Goal: Information Seeking & Learning: Learn about a topic

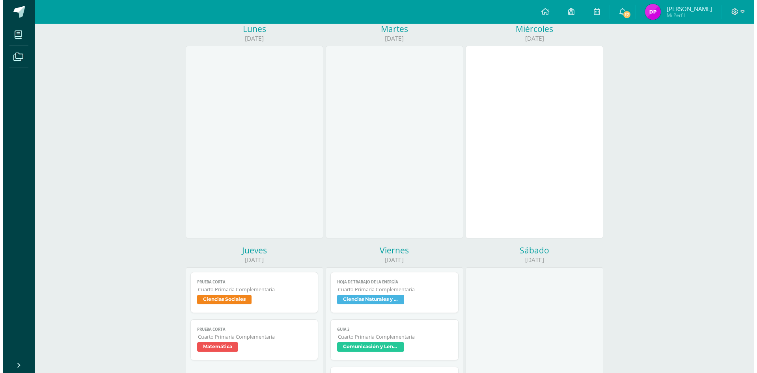
scroll to position [173, 0]
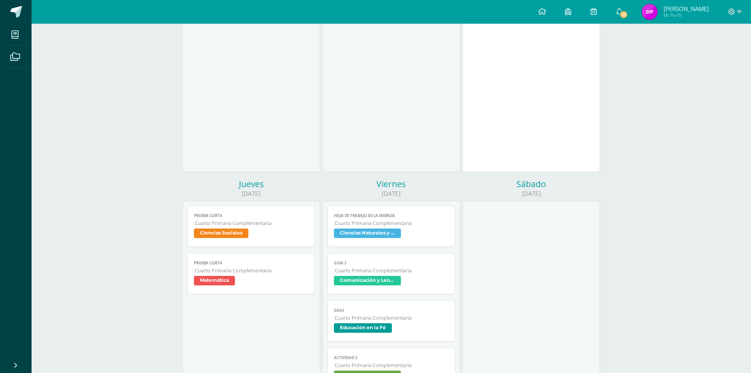
click at [284, 225] on span "Cuarto Primaria Complementaria" at bounding box center [252, 223] width 114 height 7
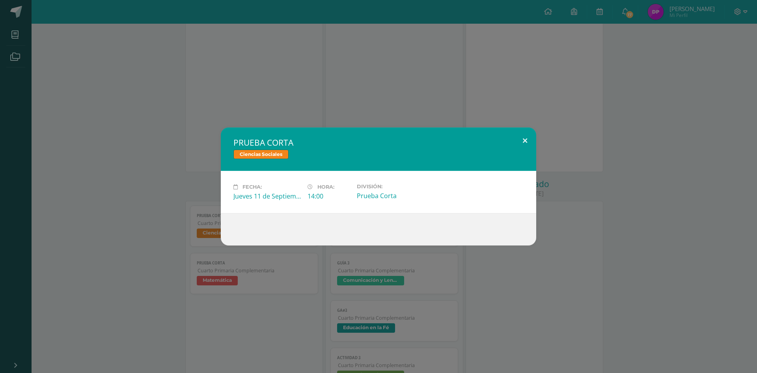
click at [530, 140] on button at bounding box center [525, 140] width 22 height 27
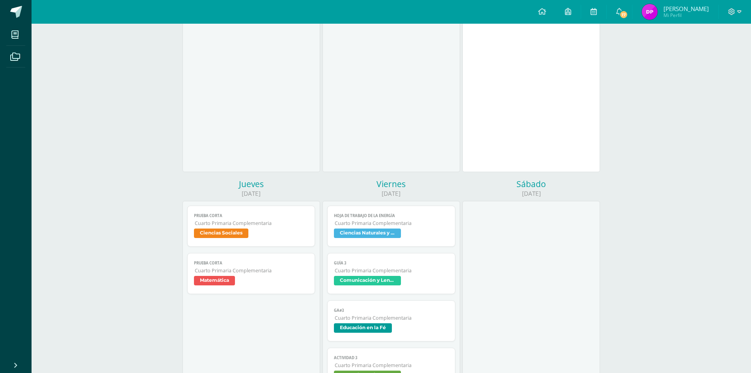
click at [365, 237] on span "Ciencias Naturales y Tecnología" at bounding box center [367, 232] width 67 height 9
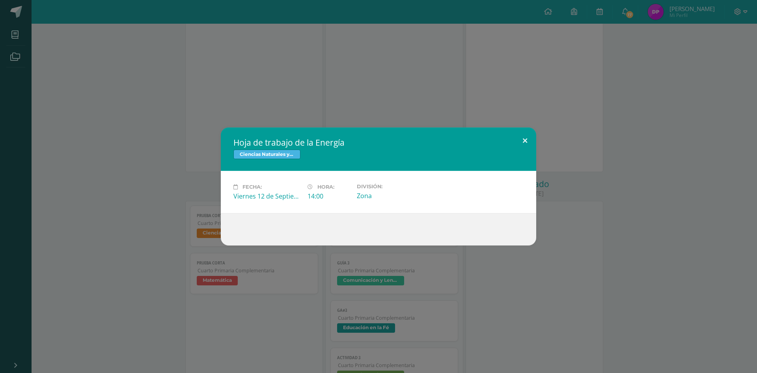
click at [526, 139] on button at bounding box center [525, 140] width 22 height 27
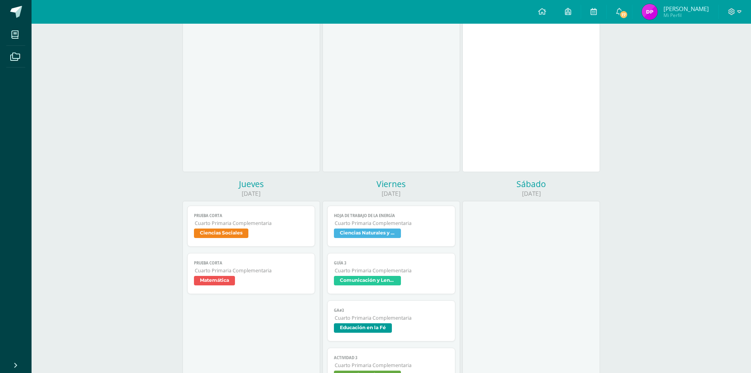
click at [250, 278] on span "Matemática" at bounding box center [251, 281] width 115 height 11
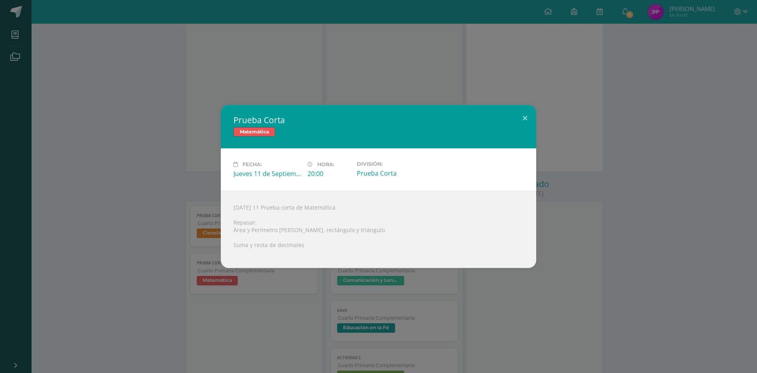
click at [186, 255] on div "Prueba Corta Matemática Fecha: Jueves 11 de Septiembre Hora: 20:00 División: Pr…" at bounding box center [378, 186] width 751 height 163
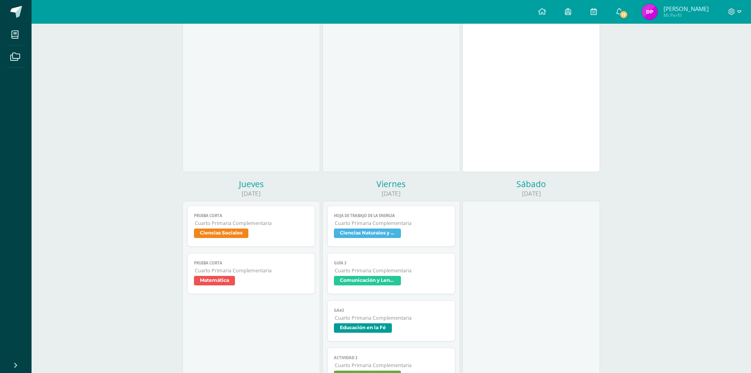
click at [234, 231] on span "Ciencias Sociales" at bounding box center [221, 232] width 54 height 9
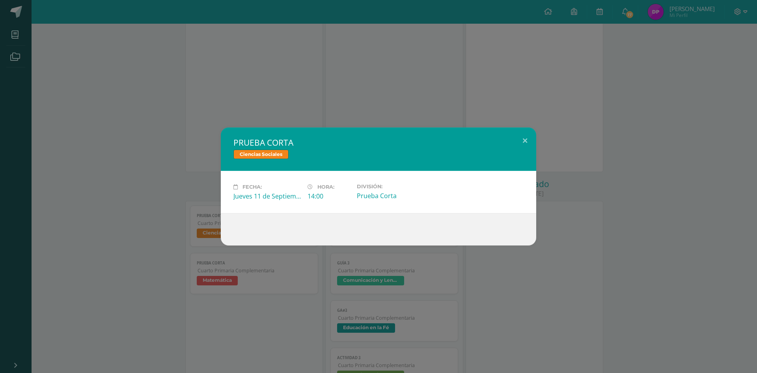
click at [364, 101] on div "PRUEBA CORTA Ciencias Sociales Fecha: Jueves 11 de Septiembre Hora: 14:00 Divis…" at bounding box center [378, 186] width 757 height 373
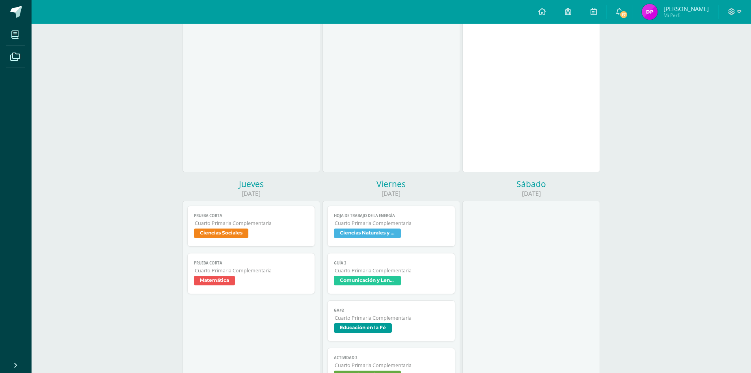
click at [283, 270] on span "Cuarto Primaria Complementaria" at bounding box center [252, 270] width 114 height 7
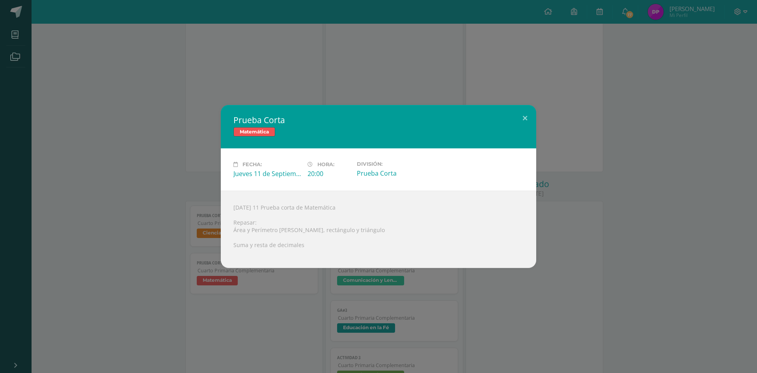
click at [222, 267] on div "Prueba Corta Matemática Fecha: Jueves 11 de Septiembre Hora: 20:00 División: Pr…" at bounding box center [378, 186] width 751 height 163
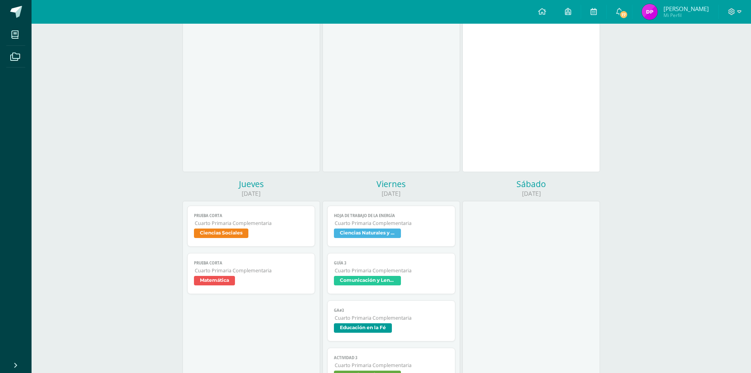
click at [242, 227] on link "PRUEBA CORTA Cuarto Primaria Complementaria Ciencias Sociales" at bounding box center [251, 225] width 128 height 41
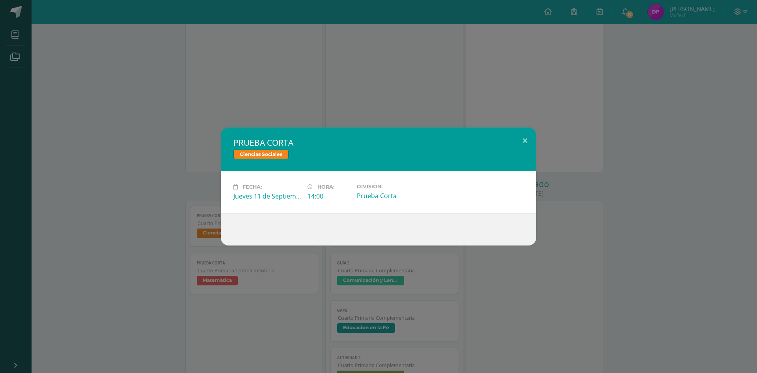
drag, startPoint x: 280, startPoint y: 304, endPoint x: 351, endPoint y: 276, distance: 76.0
click at [282, 300] on div "PRUEBA CORTA Ciencias Sociales Fecha: Jueves 11 de Septiembre Hora: 14:00 Divis…" at bounding box center [378, 186] width 757 height 373
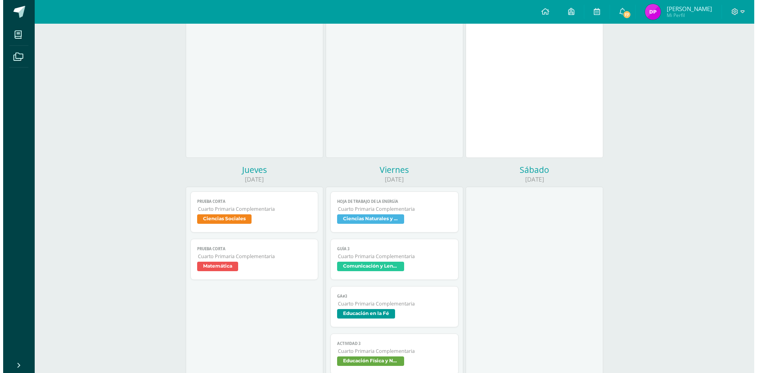
scroll to position [212, 0]
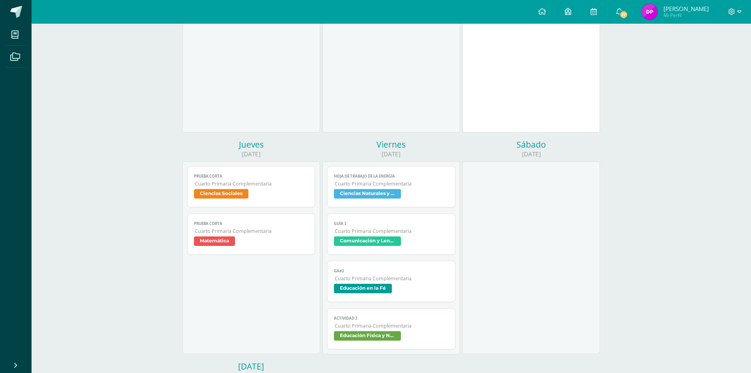
click at [428, 326] on span "Cuarto Primaria Complementaria" at bounding box center [392, 325] width 114 height 7
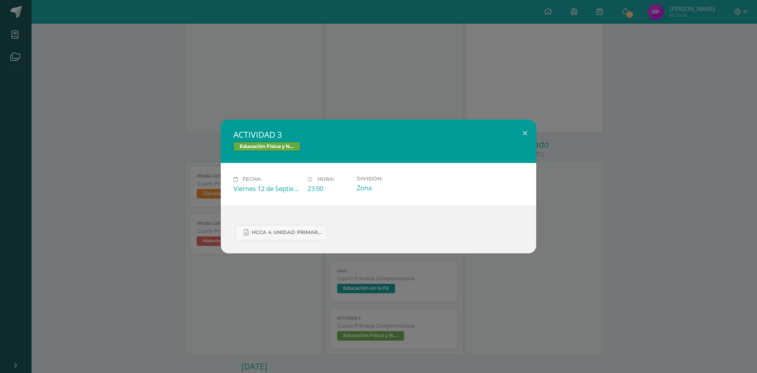
click at [289, 267] on div "ACTIVIDAD 3 Educación Física y Natación Fecha: Viernes 12 de Septiembre Hora: 2…" at bounding box center [378, 186] width 757 height 373
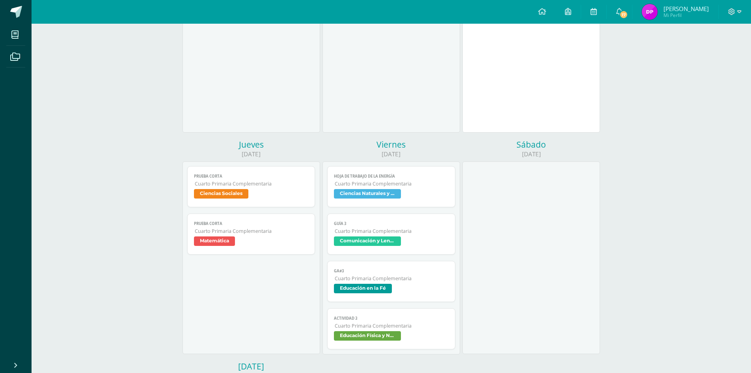
click at [382, 282] on link "GA#3 Cuarto Primaria Complementaria Educación en la Fé" at bounding box center [391, 281] width 128 height 41
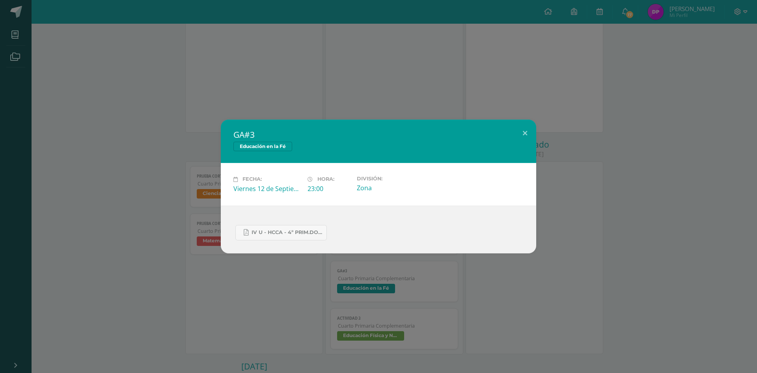
click at [267, 290] on div "GA#3 Educación en la Fé Fecha: Viernes 12 de Septiembre Hora: 23:00 División: Z…" at bounding box center [378, 186] width 757 height 373
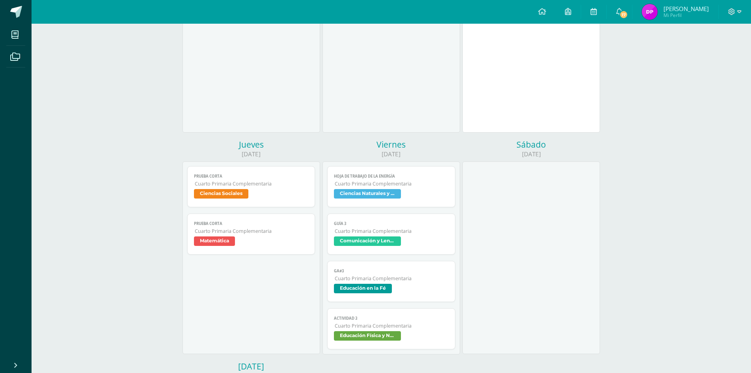
click at [418, 180] on link "Hoja de trabajo de la Energía Cuarto Primaria Complementaria Ciencias Naturales…" at bounding box center [391, 186] width 128 height 41
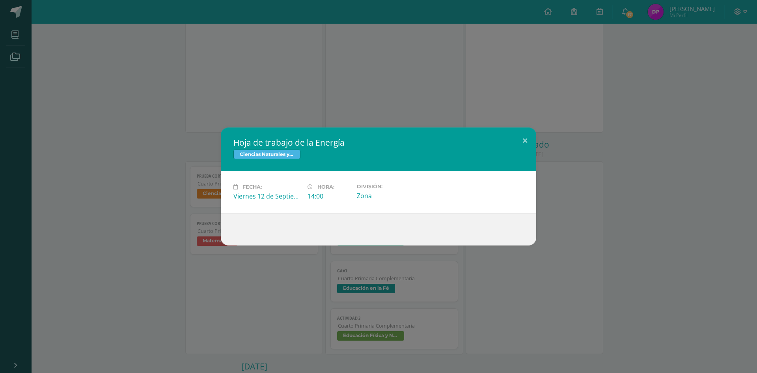
drag, startPoint x: 264, startPoint y: 258, endPoint x: 272, endPoint y: 260, distance: 8.5
click at [266, 258] on div "Hoja de trabajo de la Energía Ciencias Naturales y Tecnología Fecha: Viernes 12…" at bounding box center [378, 186] width 757 height 373
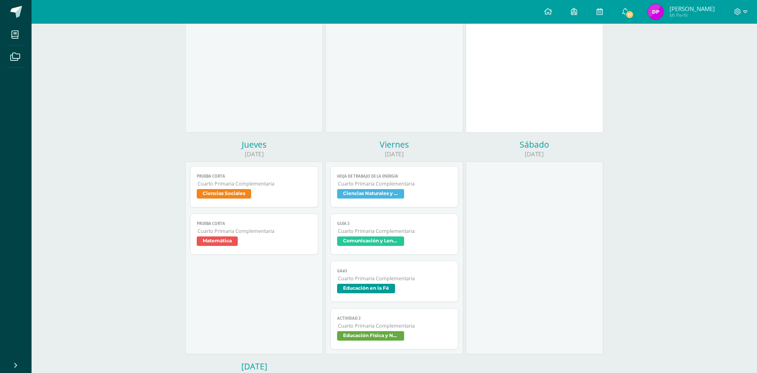
click at [384, 258] on div "Hoja de trabajo de la Energía Ciencias Naturales y Tecnología Fecha: Viernes 12…" at bounding box center [378, 186] width 757 height 373
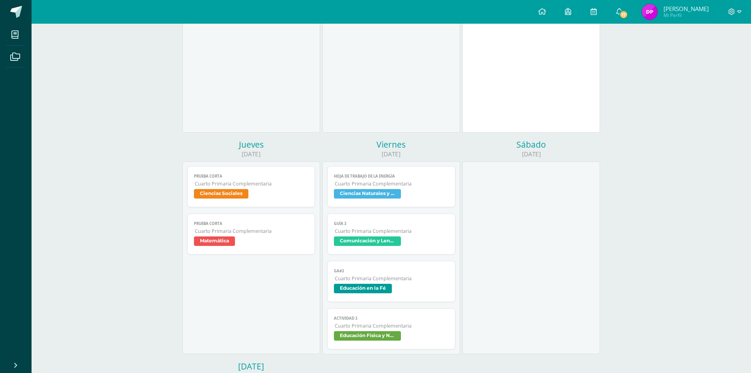
click at [398, 252] on link "GUÍA 3 Cuarto Primaria Complementaria Comunicación y Lenguaje L.3 (Inglés y Lab…" at bounding box center [391, 233] width 128 height 41
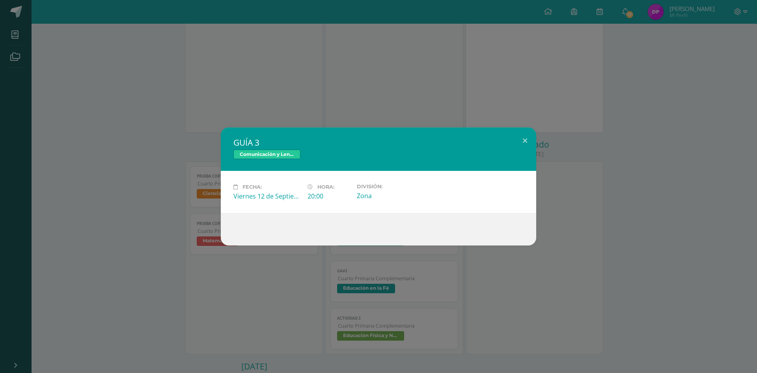
click at [310, 294] on div "GUÍA 3 Comunicación y Lenguaje L.3 (Inglés y Laboratorio) Fecha: Viernes 12 de …" at bounding box center [378, 186] width 757 height 373
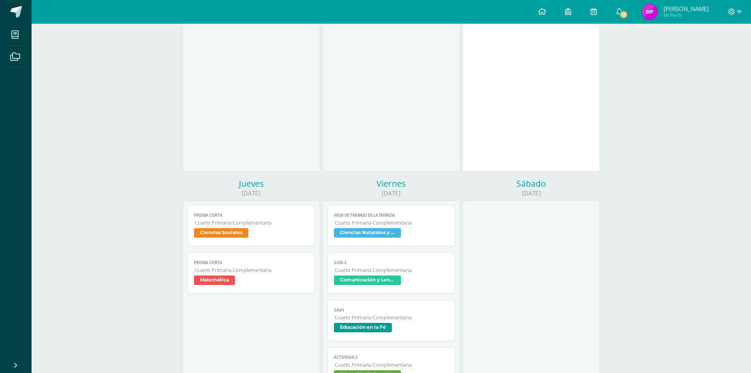
scroll to position [133, 0]
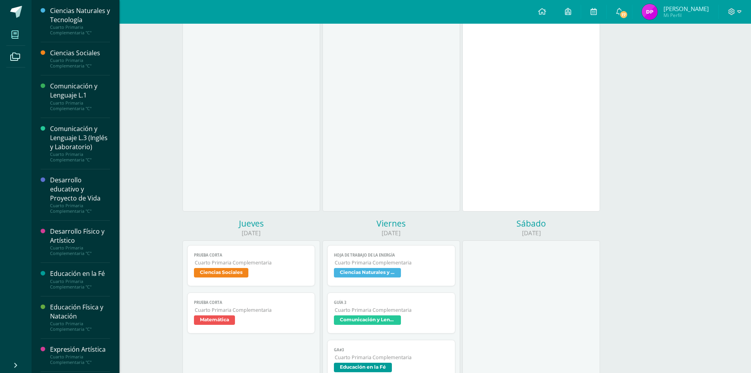
click at [9, 34] on span at bounding box center [15, 35] width 18 height 18
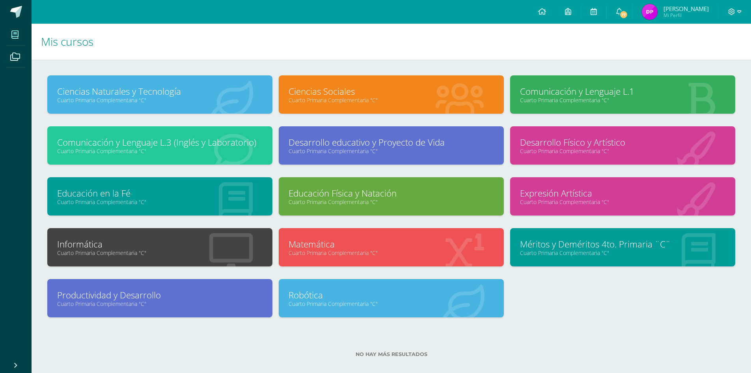
click at [145, 297] on link "Productividad y Desarrollo" at bounding box center [159, 295] width 205 height 12
click at [557, 244] on link "Méritos y Deméritos 4to. Primaria ¨C¨" at bounding box center [622, 244] width 205 height 12
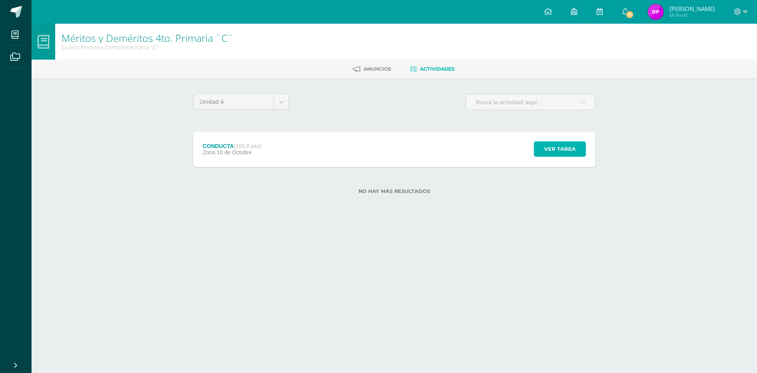
click at [568, 153] on span "Ver tarea" at bounding box center [560, 149] width 32 height 15
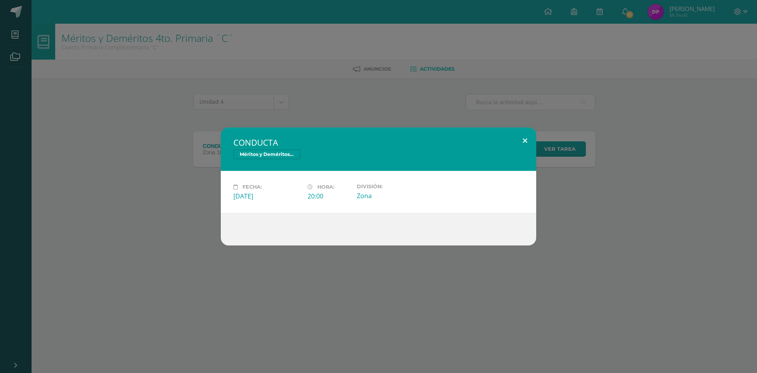
click at [525, 138] on button at bounding box center [525, 140] width 22 height 27
